Goal: Task Accomplishment & Management: Complete application form

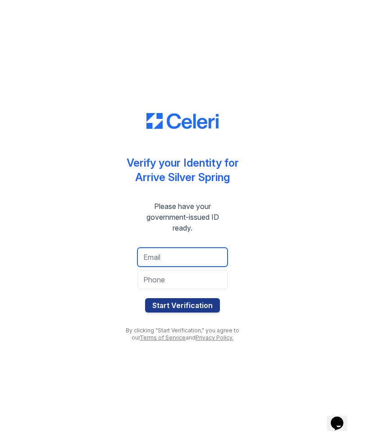
click at [193, 259] on input "email" at bounding box center [182, 257] width 90 height 19
type input "jconawayv13@gmail.com"
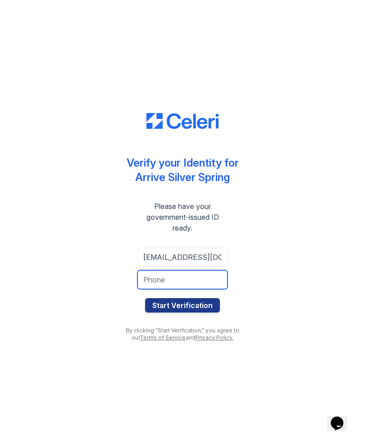
click at [195, 280] on input "tel" at bounding box center [182, 279] width 90 height 19
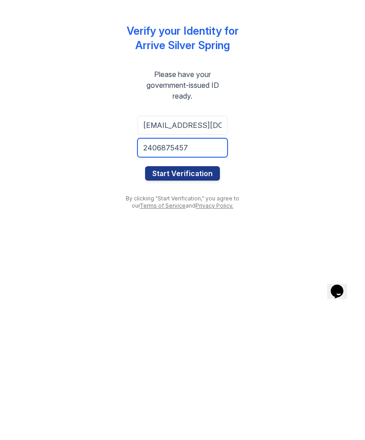
type input "2406875457"
click at [197, 298] on button "Start Verification" at bounding box center [182, 305] width 75 height 14
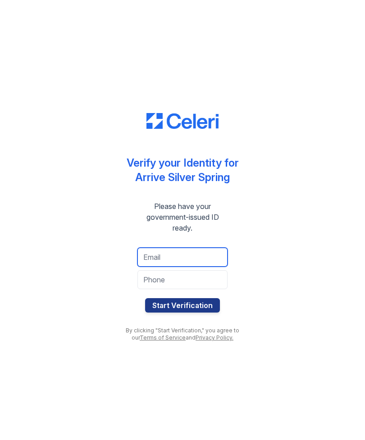
click at [195, 257] on input "email" at bounding box center [182, 257] width 90 height 19
type input "[EMAIL_ADDRESS][DOMAIN_NAME]"
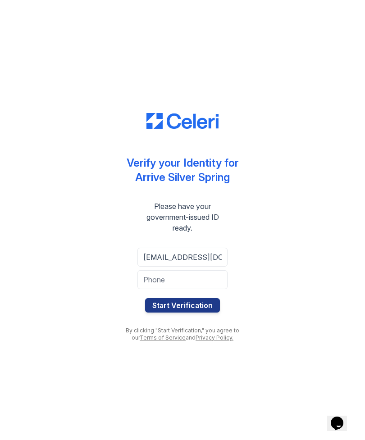
click at [201, 280] on input "tel" at bounding box center [182, 279] width 90 height 19
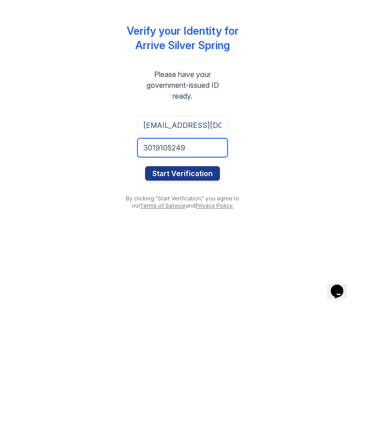
type input "3019105249"
click at [199, 298] on button "Start Verification" at bounding box center [182, 305] width 75 height 14
